Goal: Find specific page/section: Find specific page/section

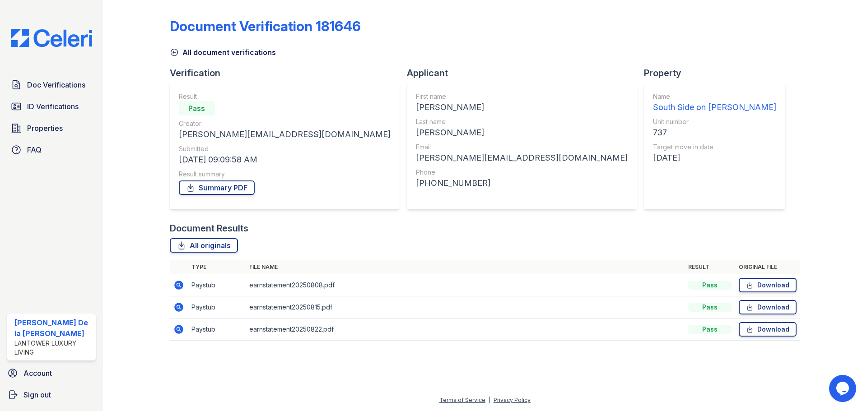
click at [58, 36] on img at bounding box center [52, 38] width 96 height 18
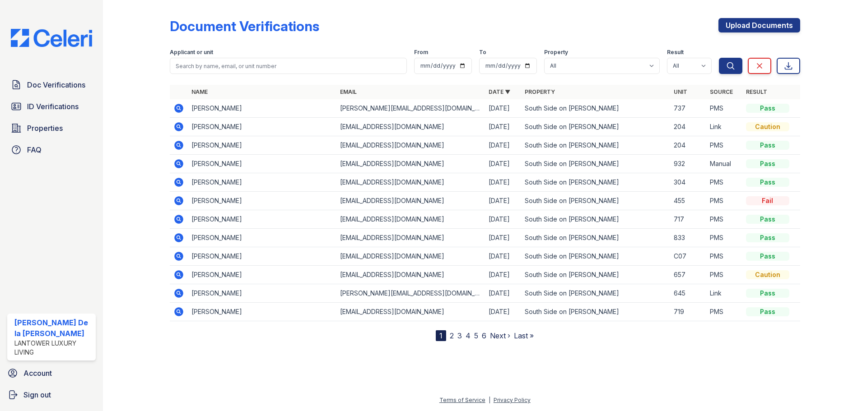
click at [37, 106] on span "ID Verifications" at bounding box center [52, 106] width 51 height 11
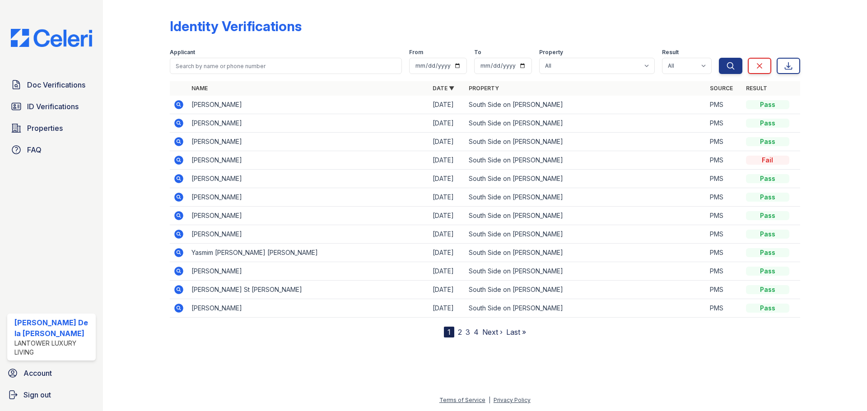
click at [38, 107] on span "ID Verifications" at bounding box center [52, 106] width 51 height 11
click at [52, 86] on span "Doc Verifications" at bounding box center [56, 84] width 58 height 11
